Goal: Task Accomplishment & Management: Use online tool/utility

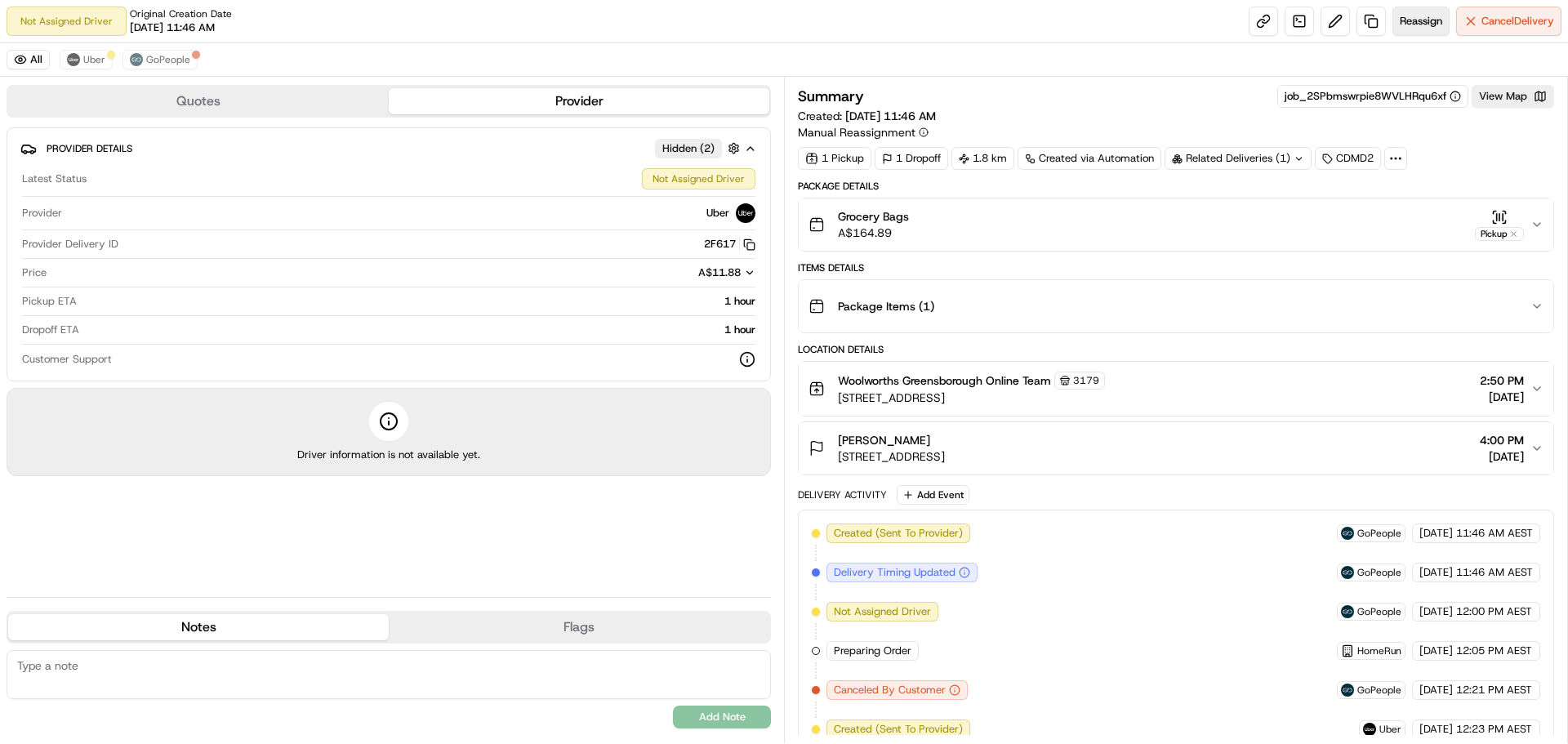
click at [1413, 19] on span "Reassign" at bounding box center [1420, 22] width 42 height 15
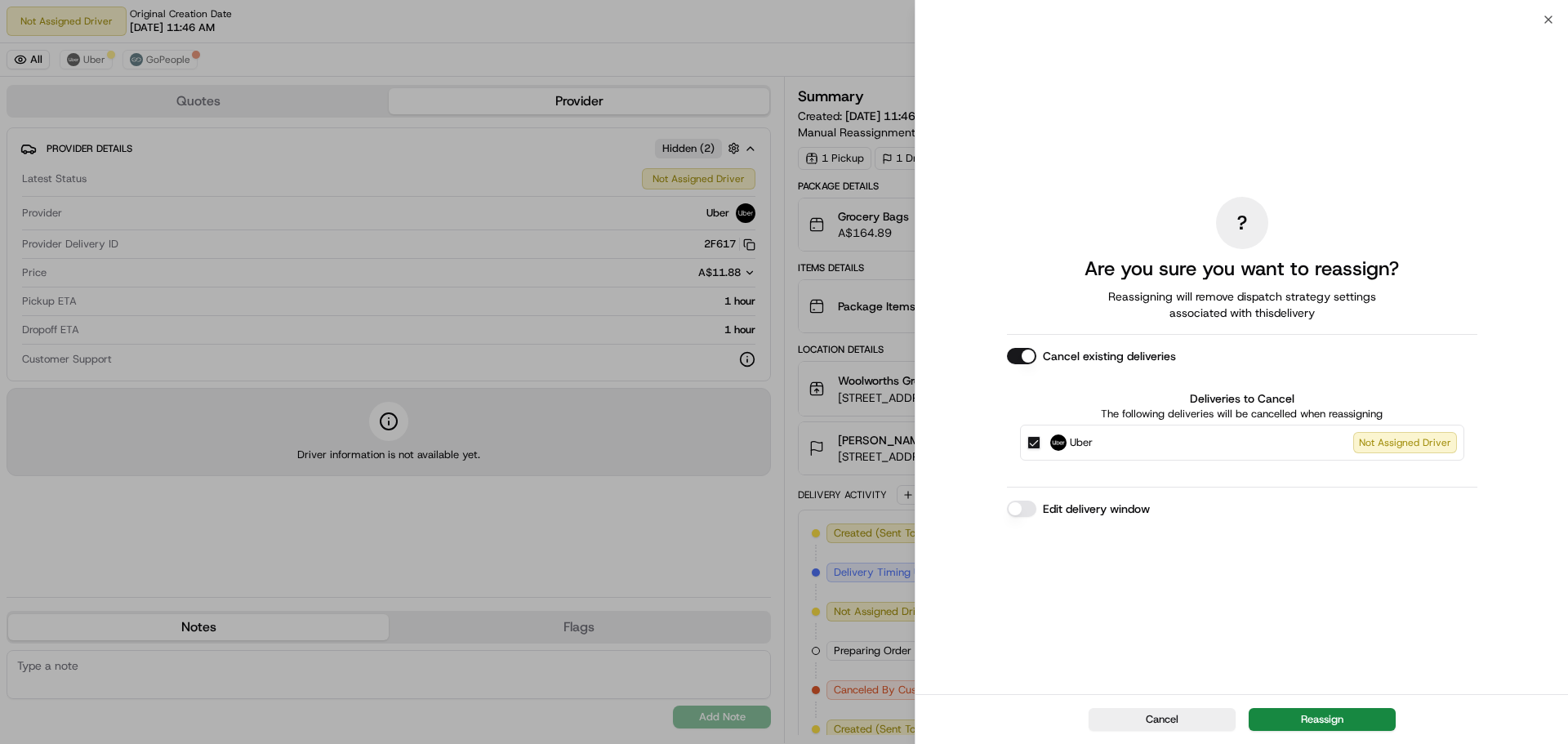
click at [1026, 506] on button "Edit delivery window" at bounding box center [1022, 508] width 29 height 16
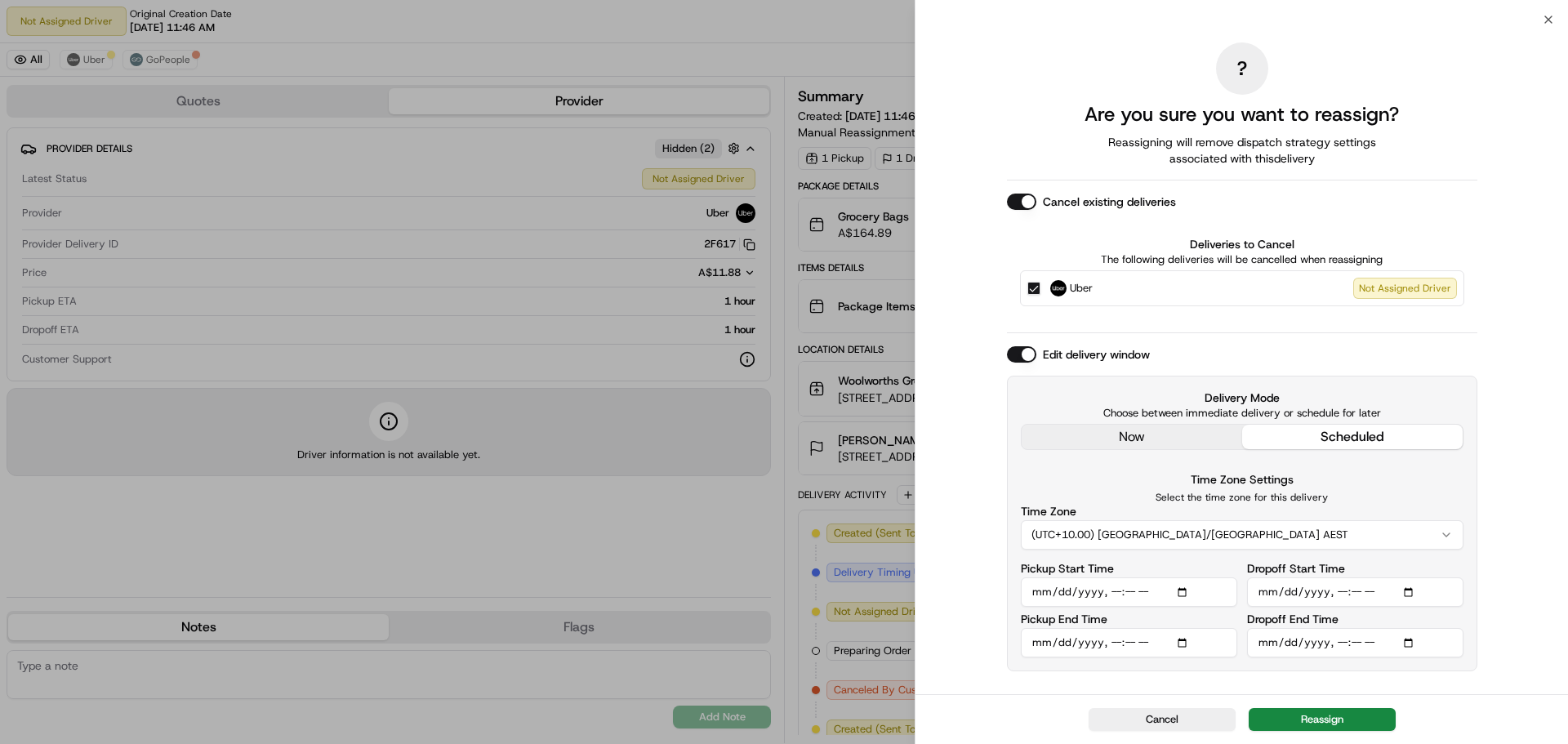
click at [1186, 591] on input "Pickup Start Time" at bounding box center [1128, 591] width 216 height 29
type input "[DATE]T16:50"
drag, startPoint x: 1531, startPoint y: 515, endPoint x: 1520, endPoint y: 516, distance: 11.0
click at [1531, 514] on div "? Are you sure you want to reassign? Reassigning will remove dispatch strategy …" at bounding box center [1242, 357] width 653 height 675
click at [1409, 595] on input "Dropoff Start Time" at bounding box center [1355, 591] width 216 height 29
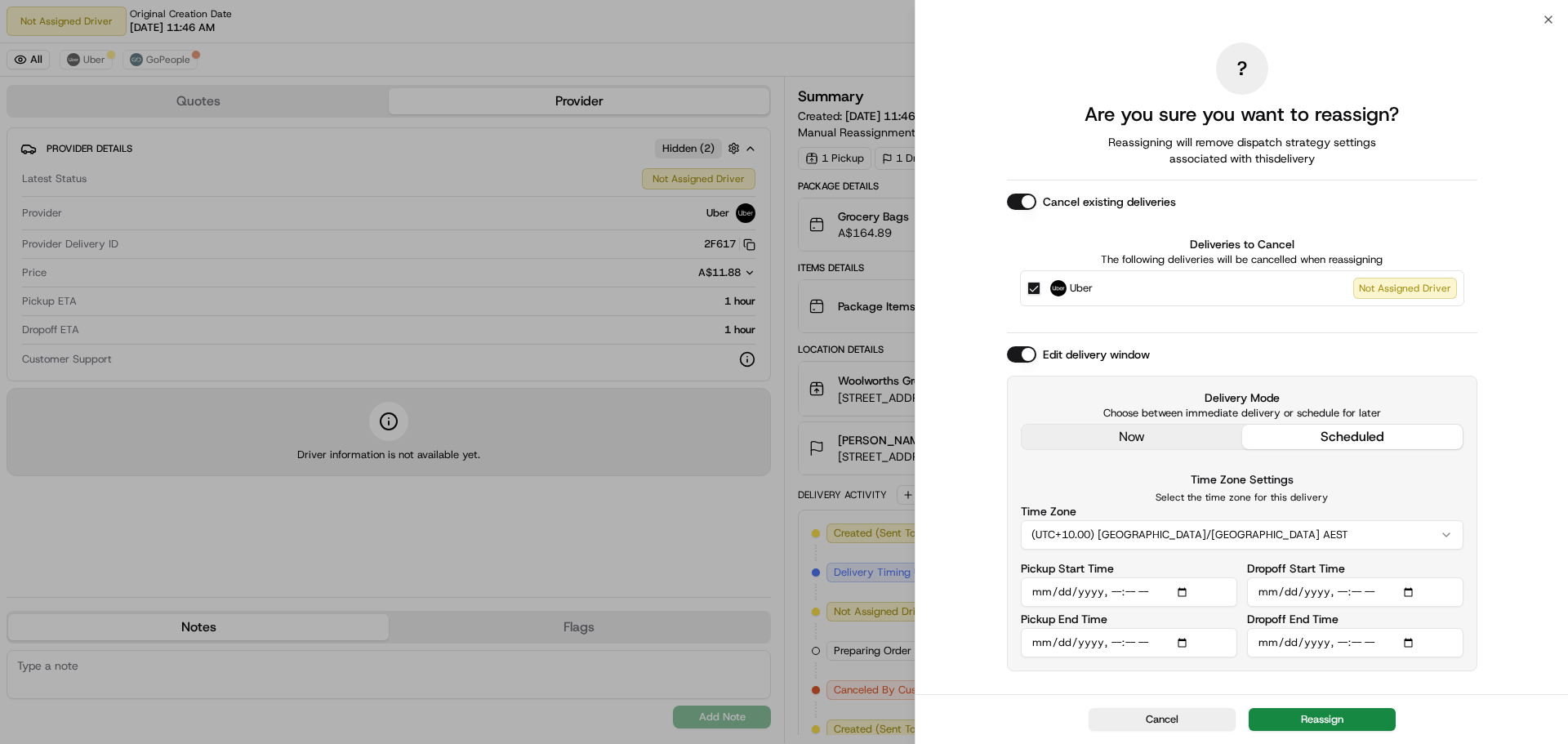
type input "[DATE]T16:30"
click at [1512, 614] on div "? Are you sure you want to reassign? Reassigning will remove dispatch strategy …" at bounding box center [1242, 357] width 653 height 675
click at [1412, 642] on input "Dropoff End Time" at bounding box center [1355, 642] width 216 height 29
type input "[DATE]T17:30"
click at [1499, 653] on div "? Are you sure you want to reassign? Reassigning will remove dispatch strategy …" at bounding box center [1242, 357] width 653 height 675
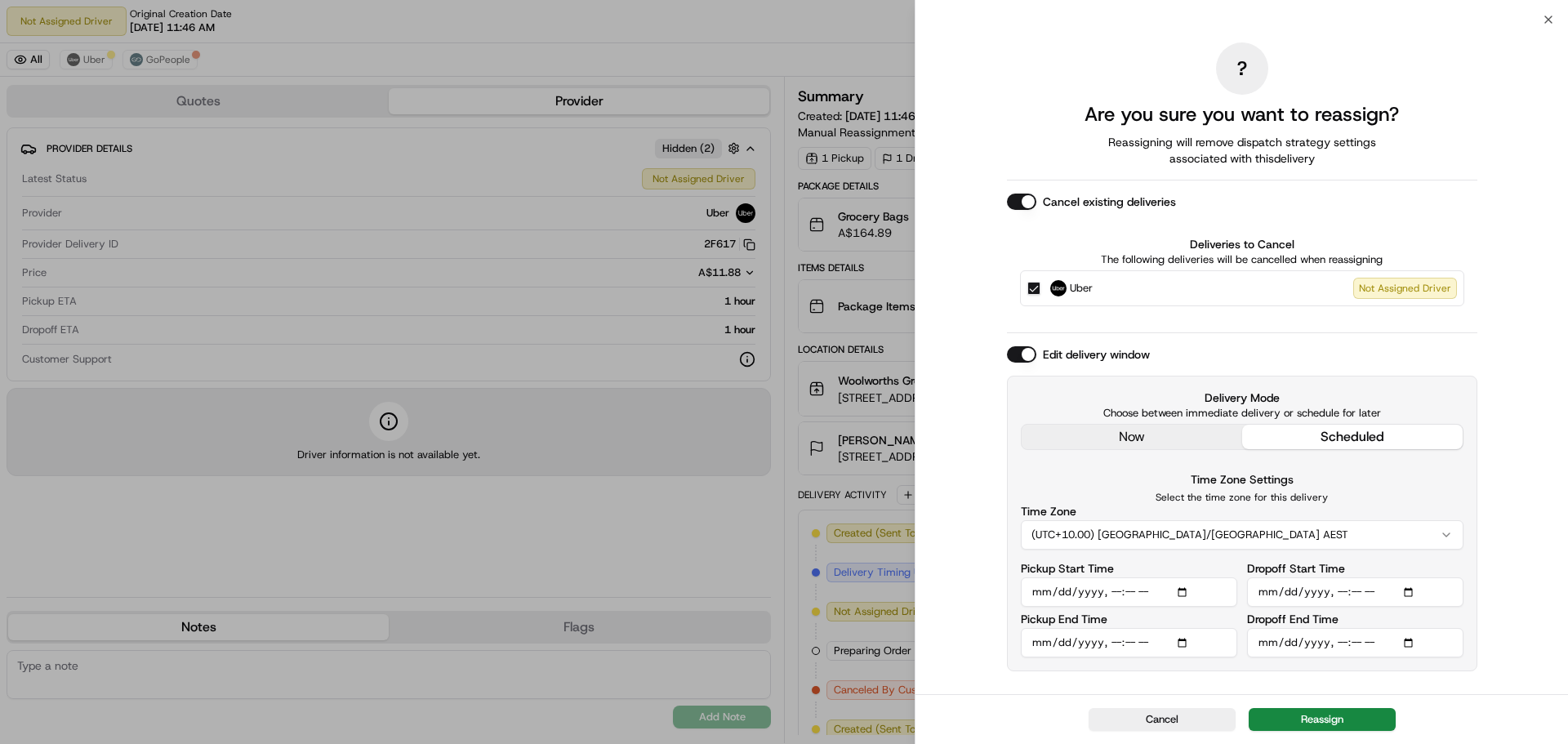
click at [1186, 593] on input "Pickup Start Time" at bounding box center [1128, 591] width 216 height 29
type input "[DATE]T16:30"
click at [1499, 610] on div "? Are you sure you want to reassign? Reassigning will remove dispatch strategy …" at bounding box center [1242, 357] width 653 height 675
click at [1328, 716] on button "Reassign" at bounding box center [1322, 720] width 147 height 22
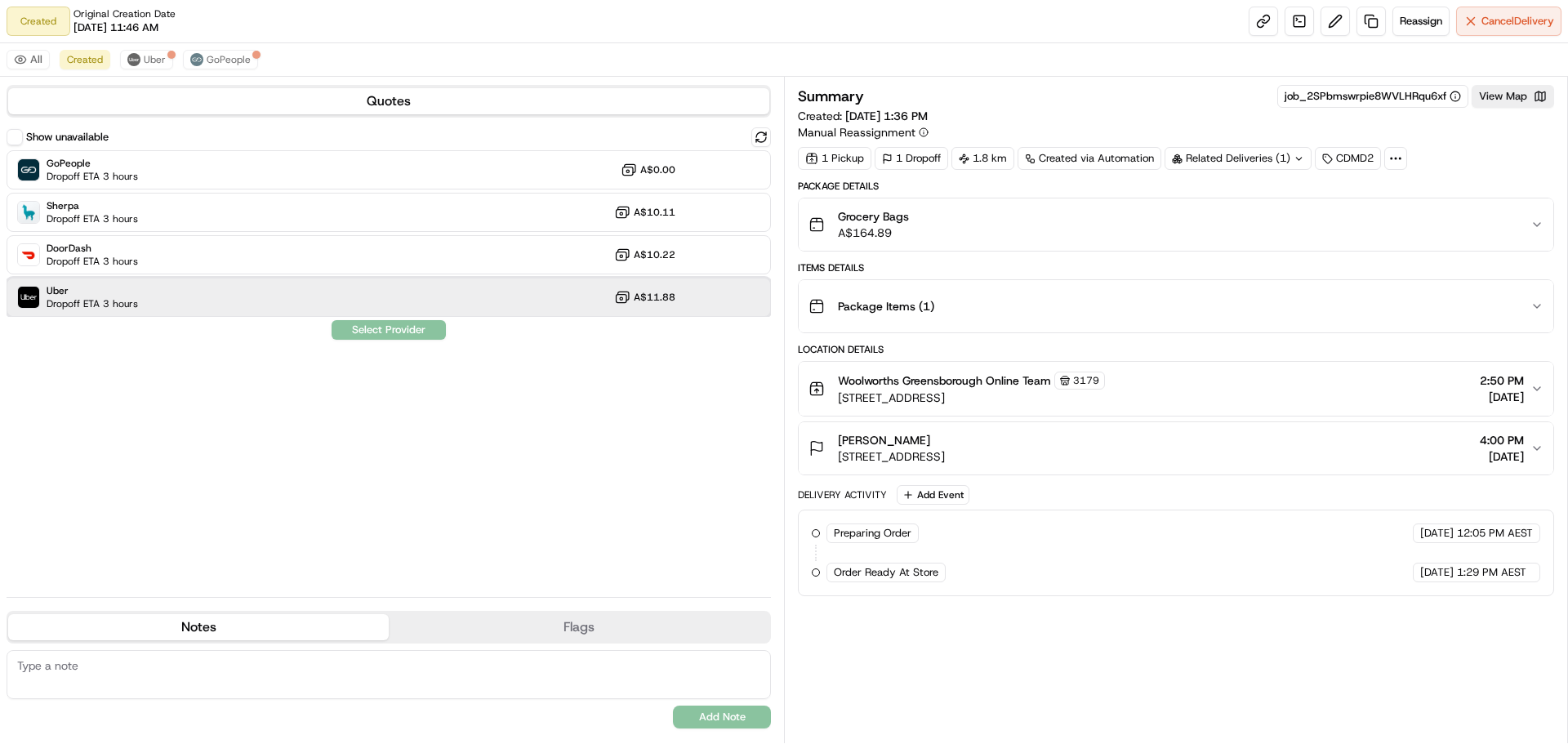
click at [166, 293] on div "Uber Dropoff ETA 3 hours A$11.88" at bounding box center [388, 298] width 764 height 39
click at [383, 330] on button "Assign Provider" at bounding box center [389, 329] width 116 height 20
